Goal: Find specific page/section: Find specific page/section

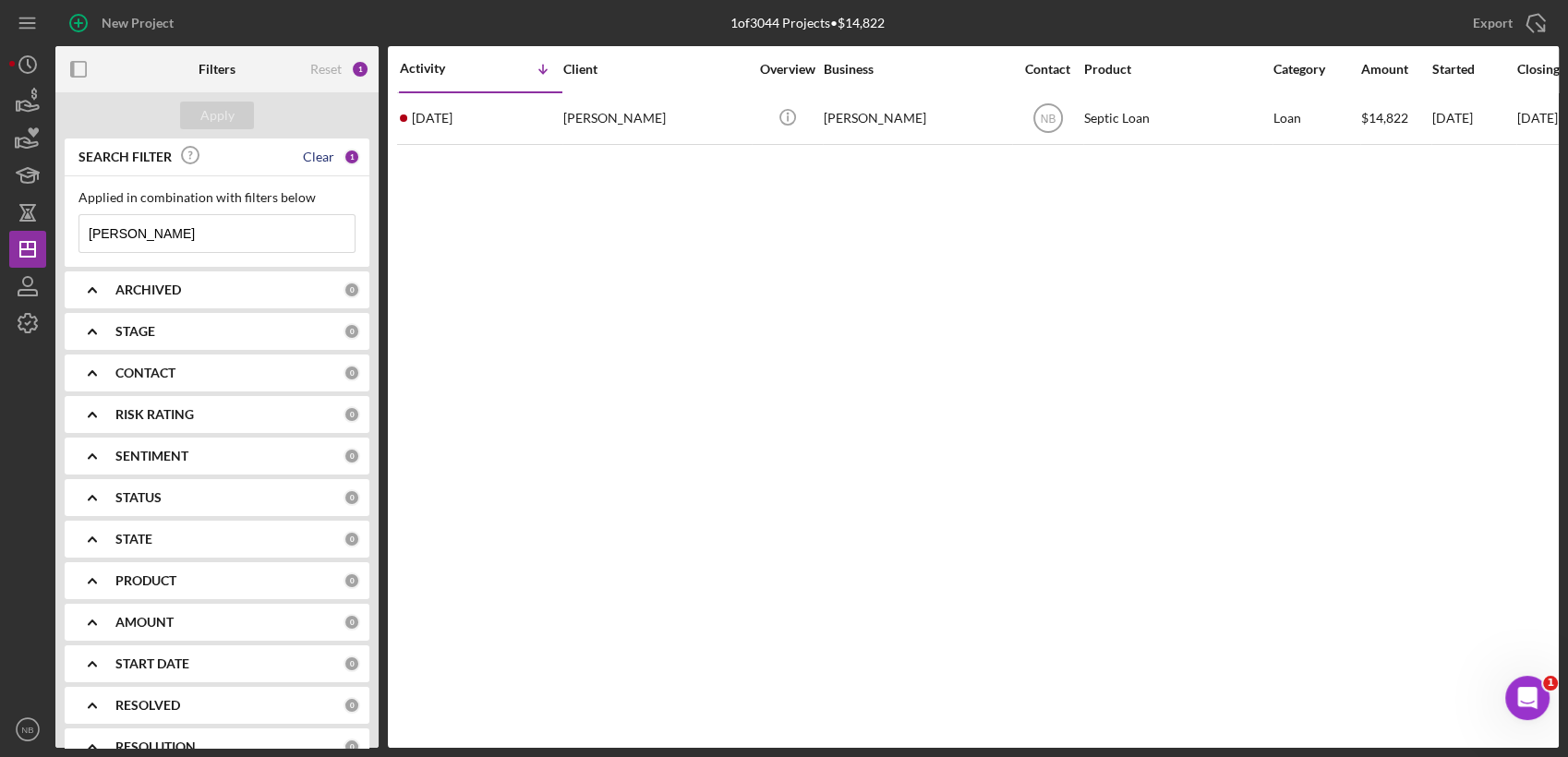
click at [323, 159] on div "Clear" at bounding box center [318, 157] width 31 height 15
click at [11, 290] on icon "button" at bounding box center [28, 286] width 46 height 46
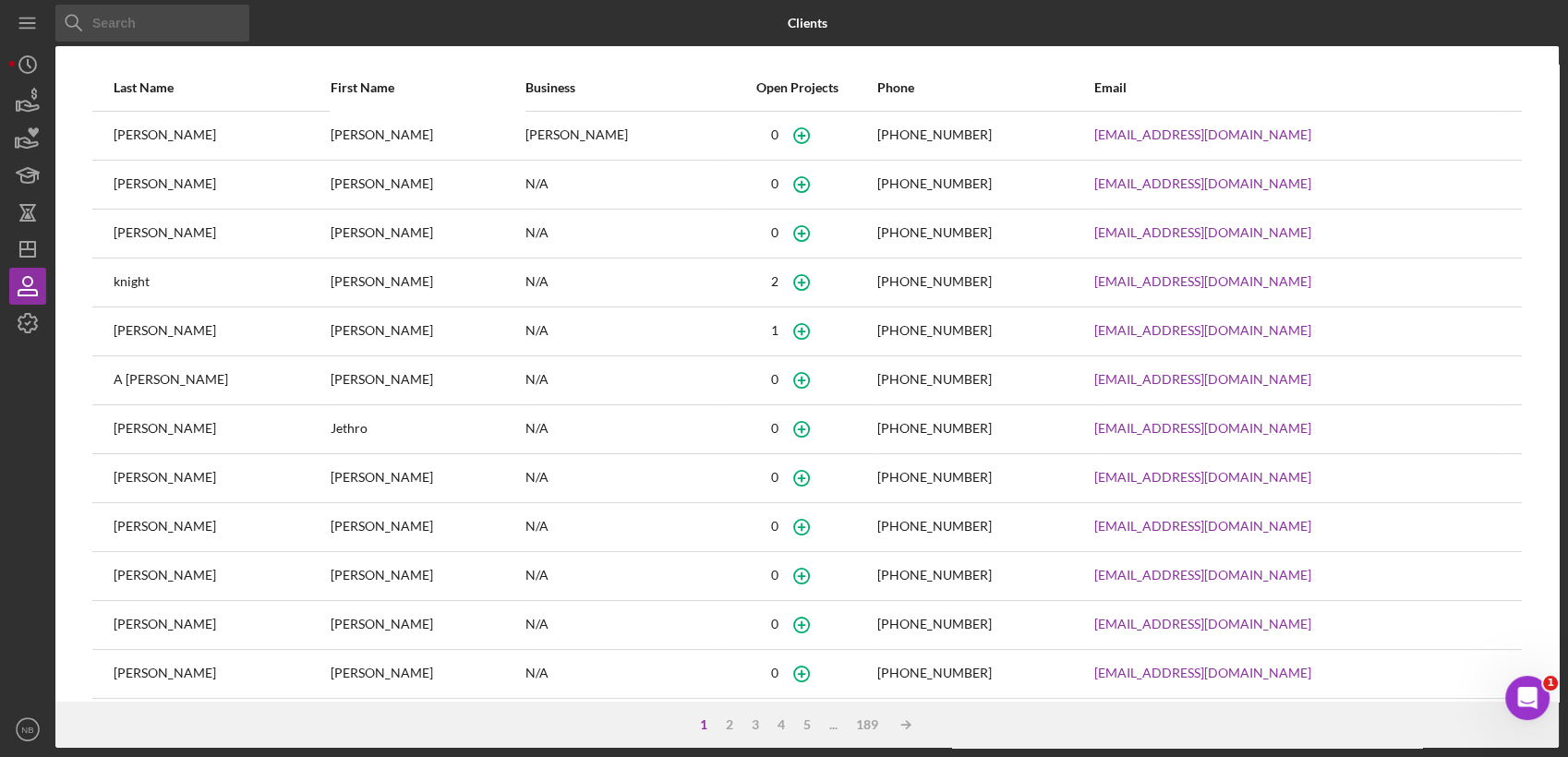
click at [187, 8] on input at bounding box center [152, 23] width 194 height 37
type input "[PERSON_NAME]"
